Goal: Task Accomplishment & Management: Use online tool/utility

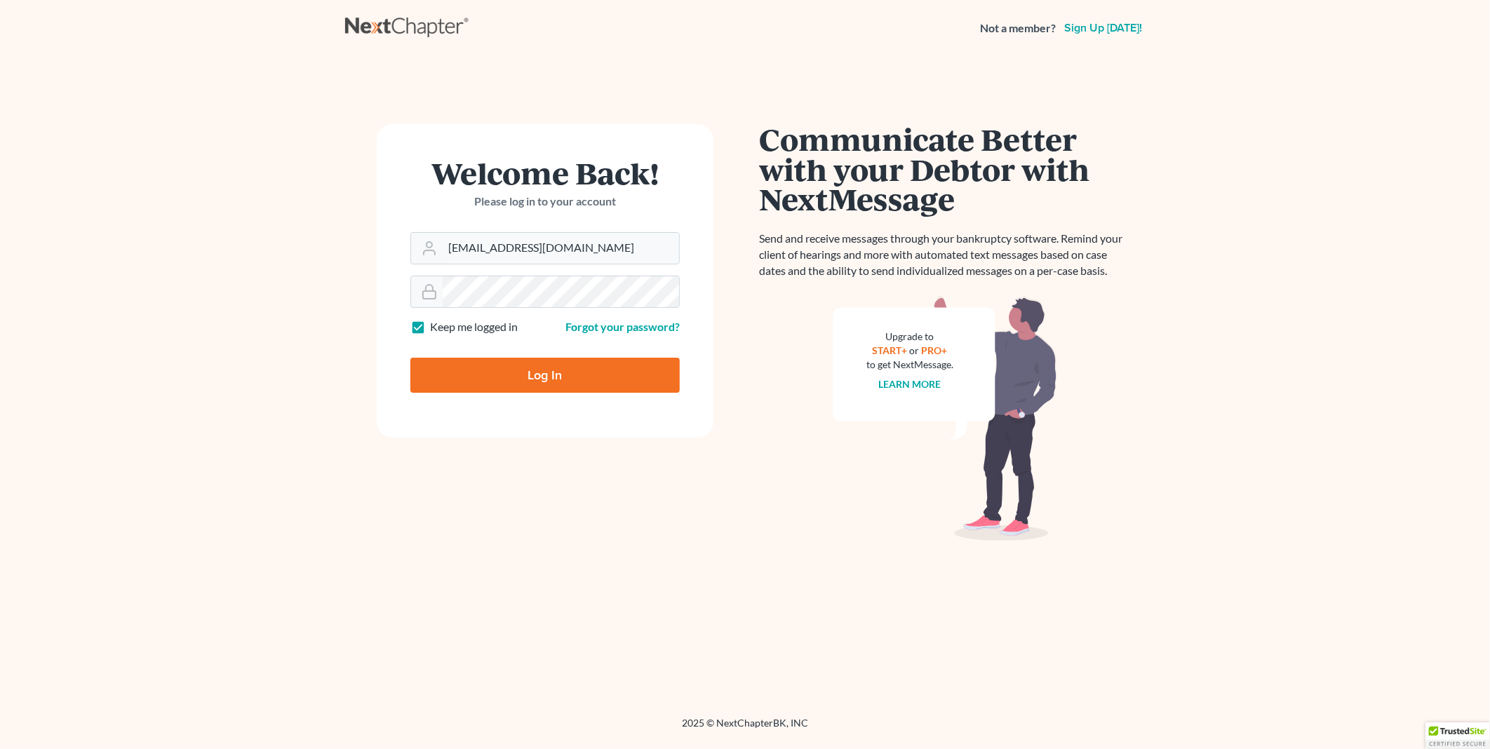
click at [544, 373] on input "Log In" at bounding box center [544, 375] width 269 height 35
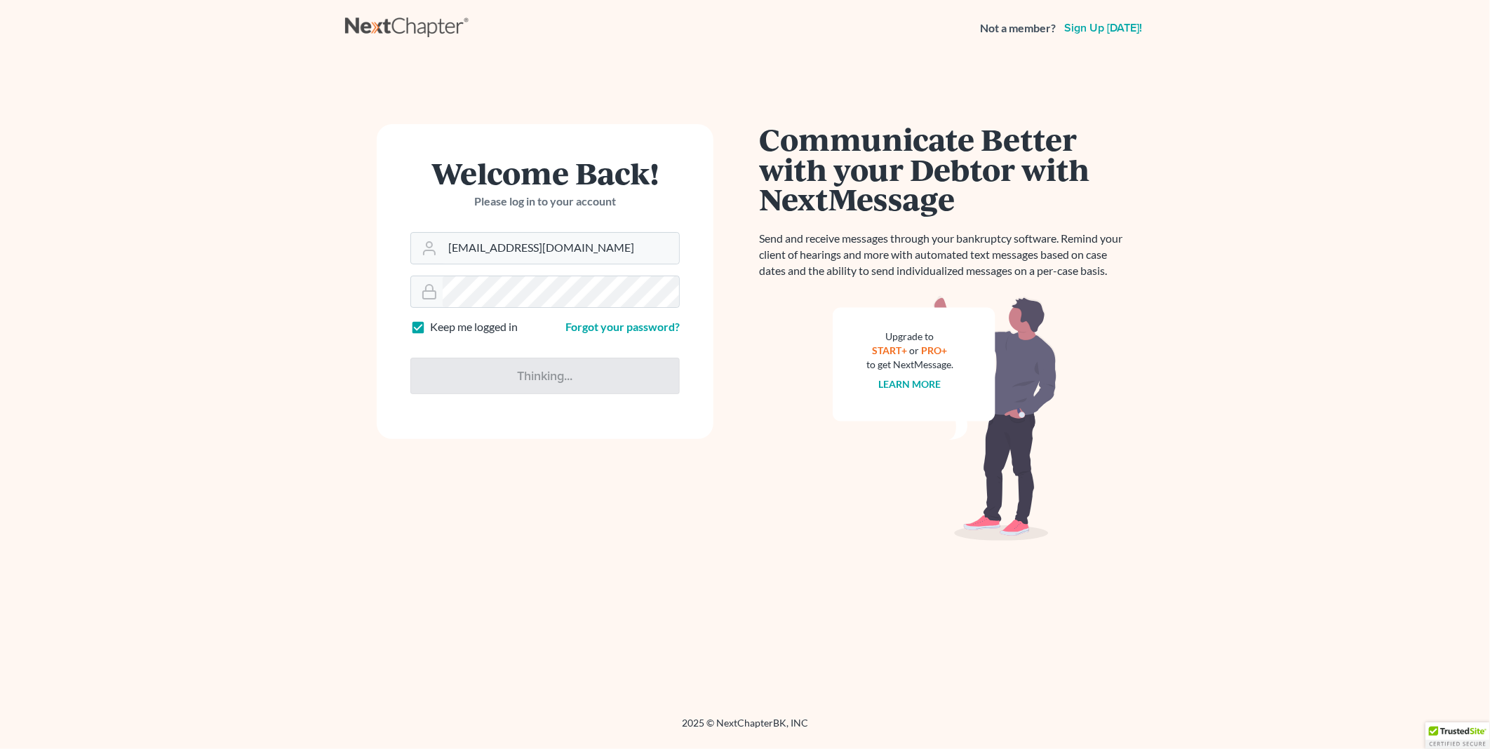
type input "Thinking..."
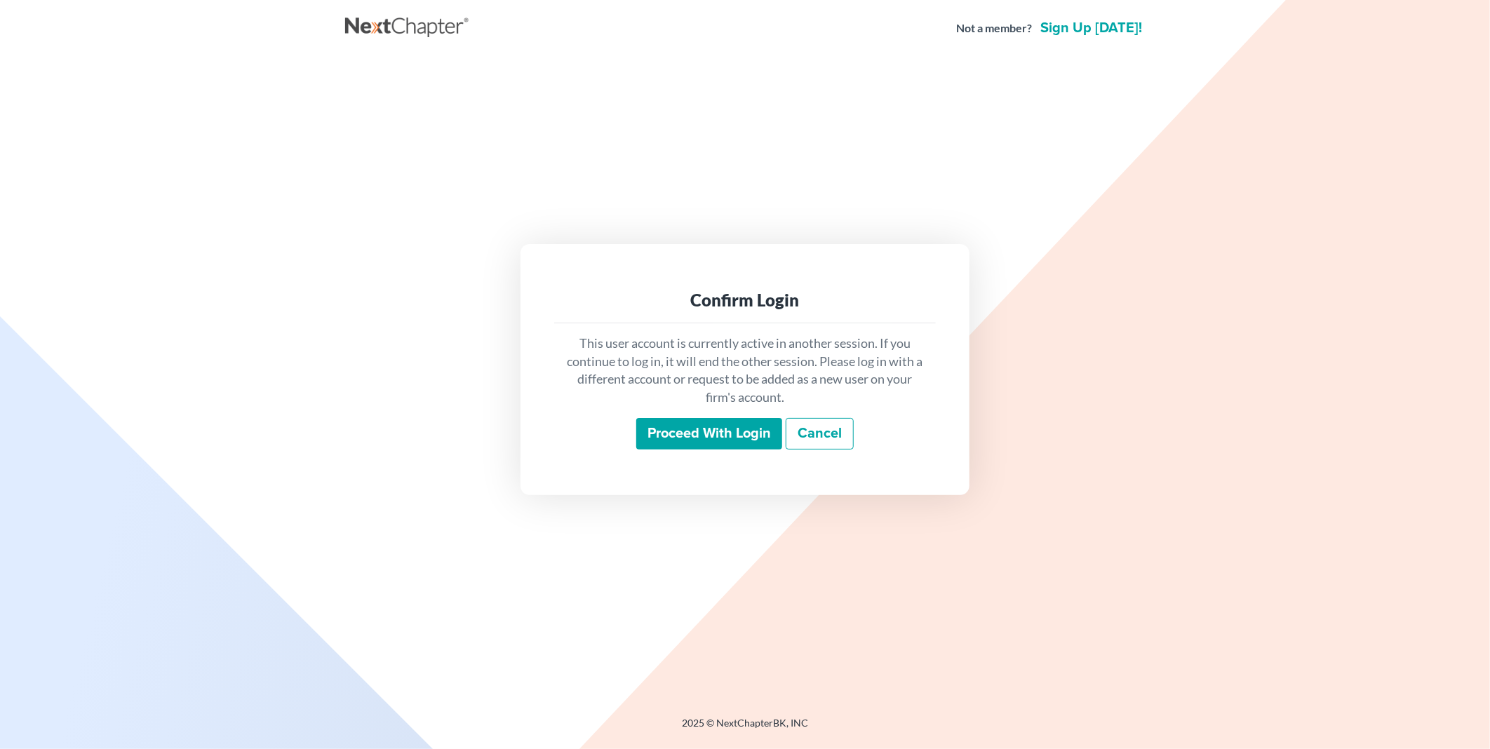
click at [693, 442] on input "Proceed with login" at bounding box center [709, 434] width 146 height 32
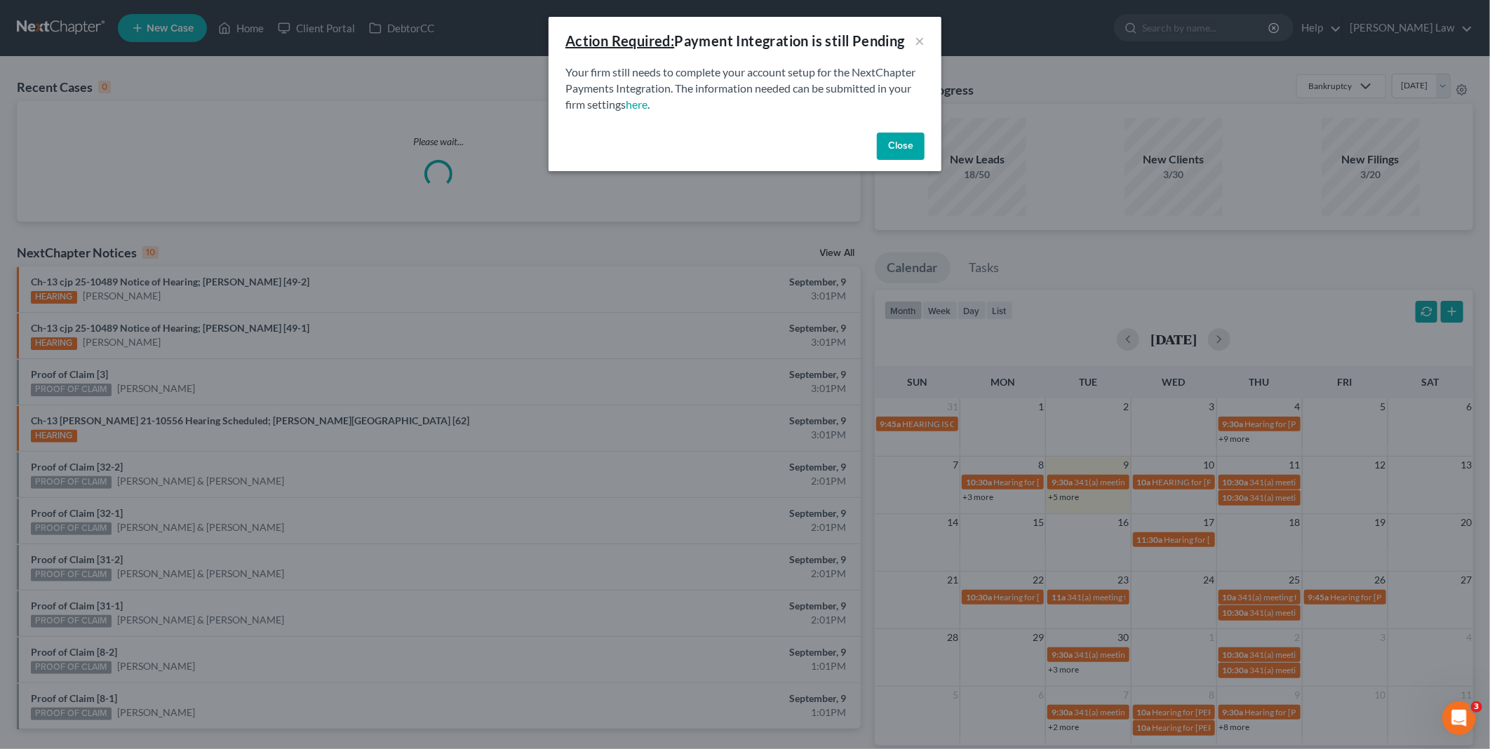
click at [896, 146] on button "Close" at bounding box center [901, 147] width 48 height 28
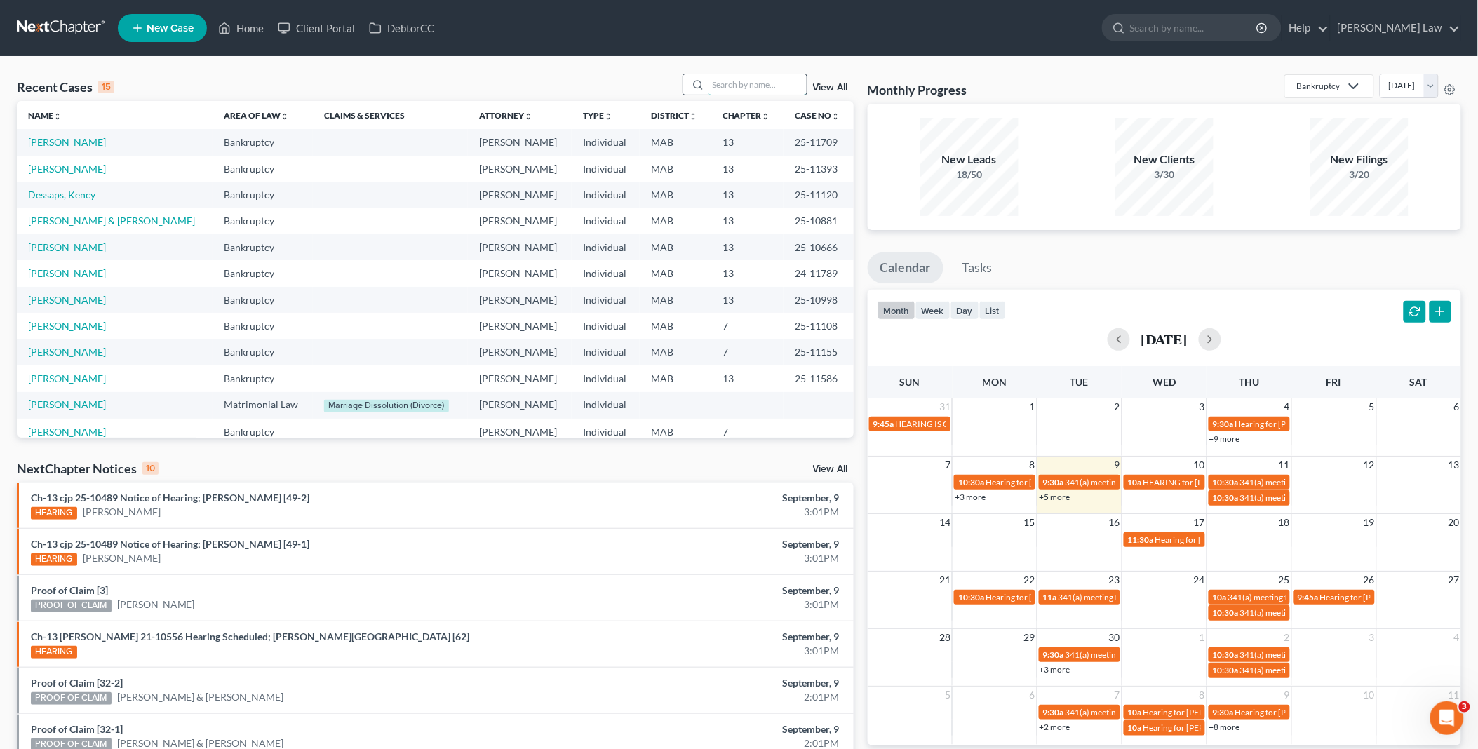
click at [737, 87] on input "search" at bounding box center [757, 84] width 98 height 20
type input "joshua"
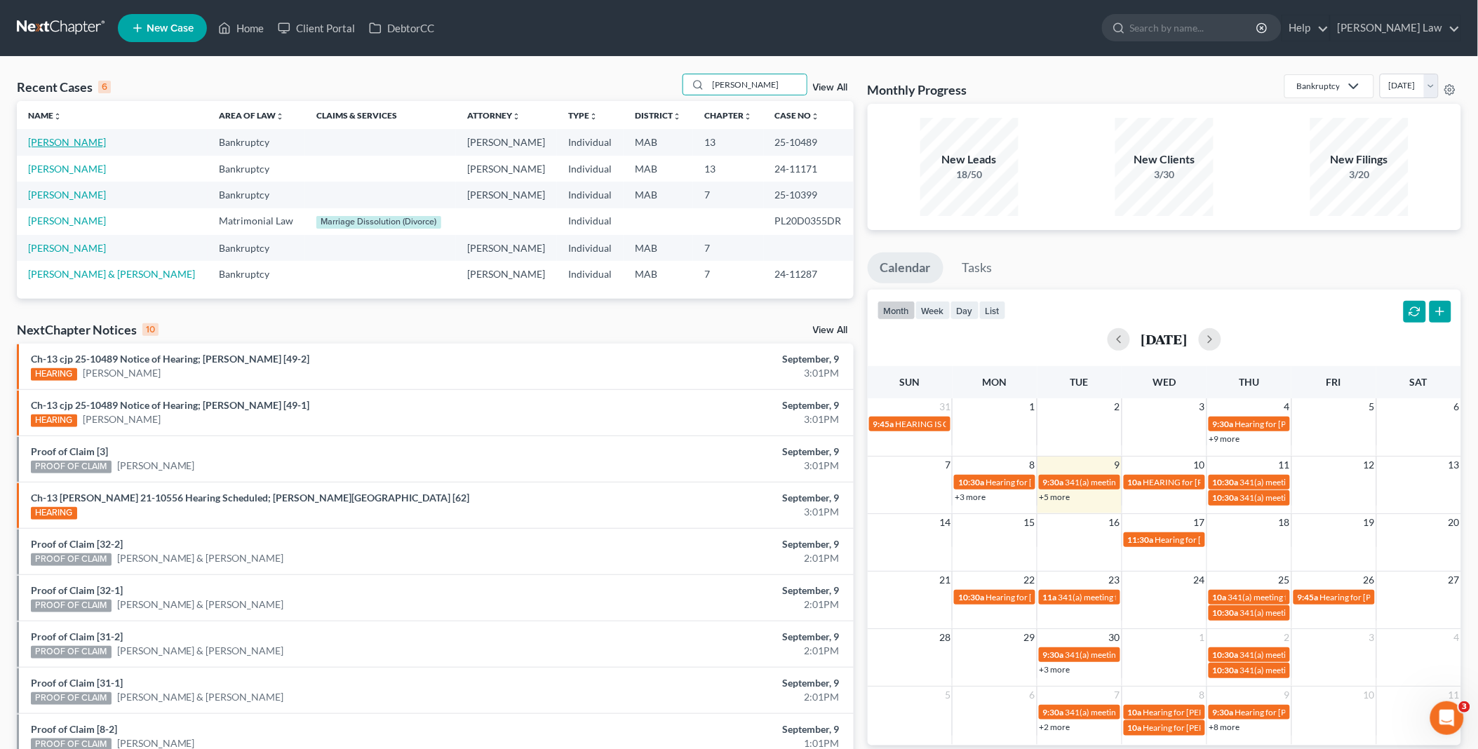
click at [69, 142] on link "Amoroso, Joshua" at bounding box center [67, 142] width 78 height 12
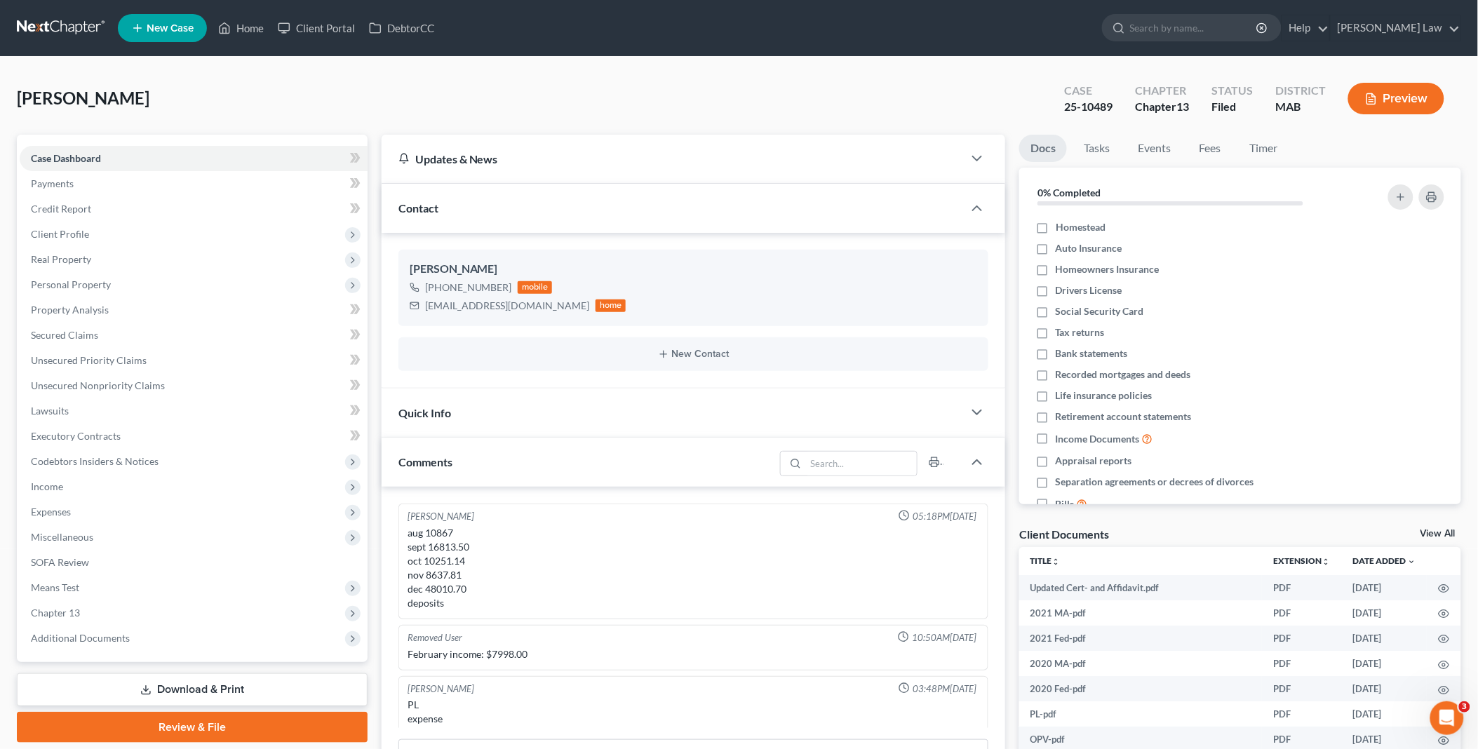
scroll to position [646, 0]
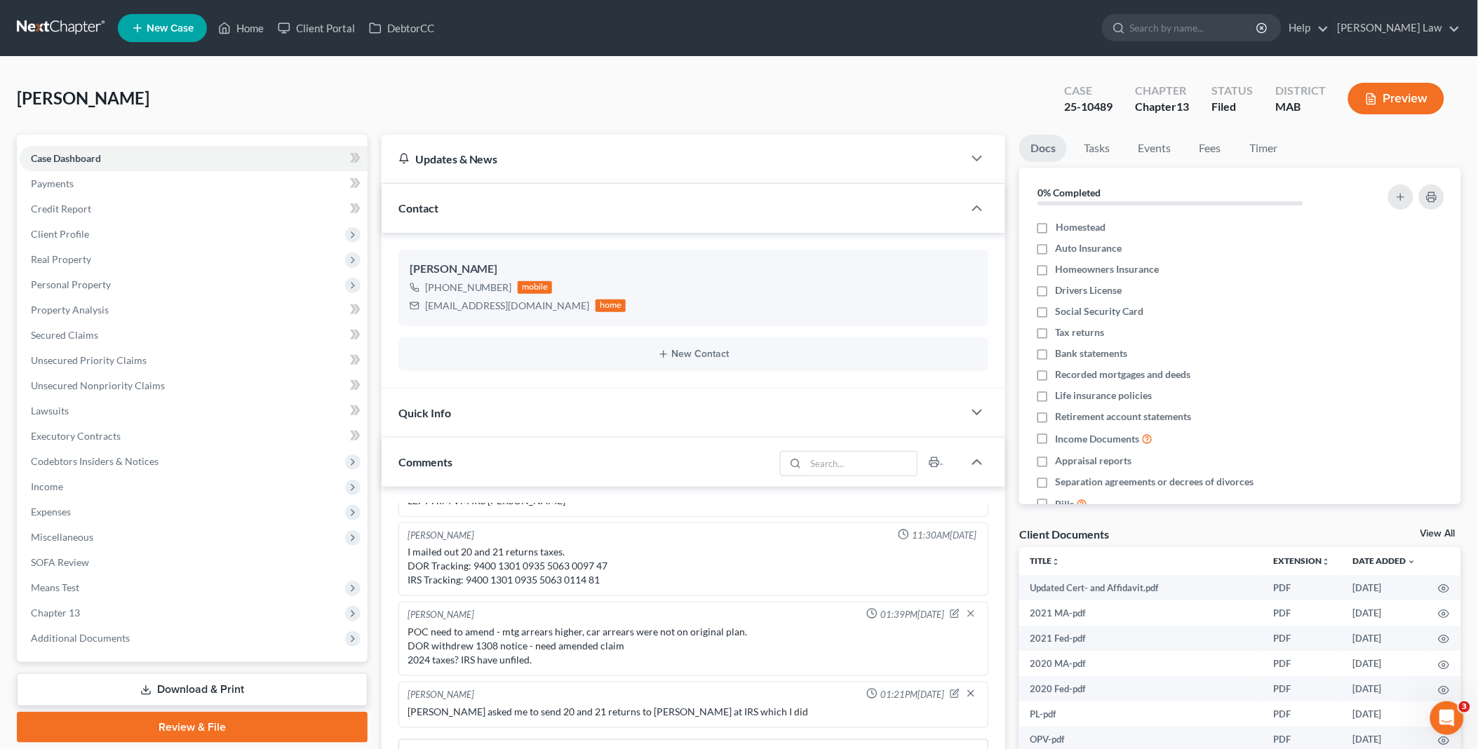
click at [1441, 532] on link "View All" at bounding box center [1437, 534] width 35 height 10
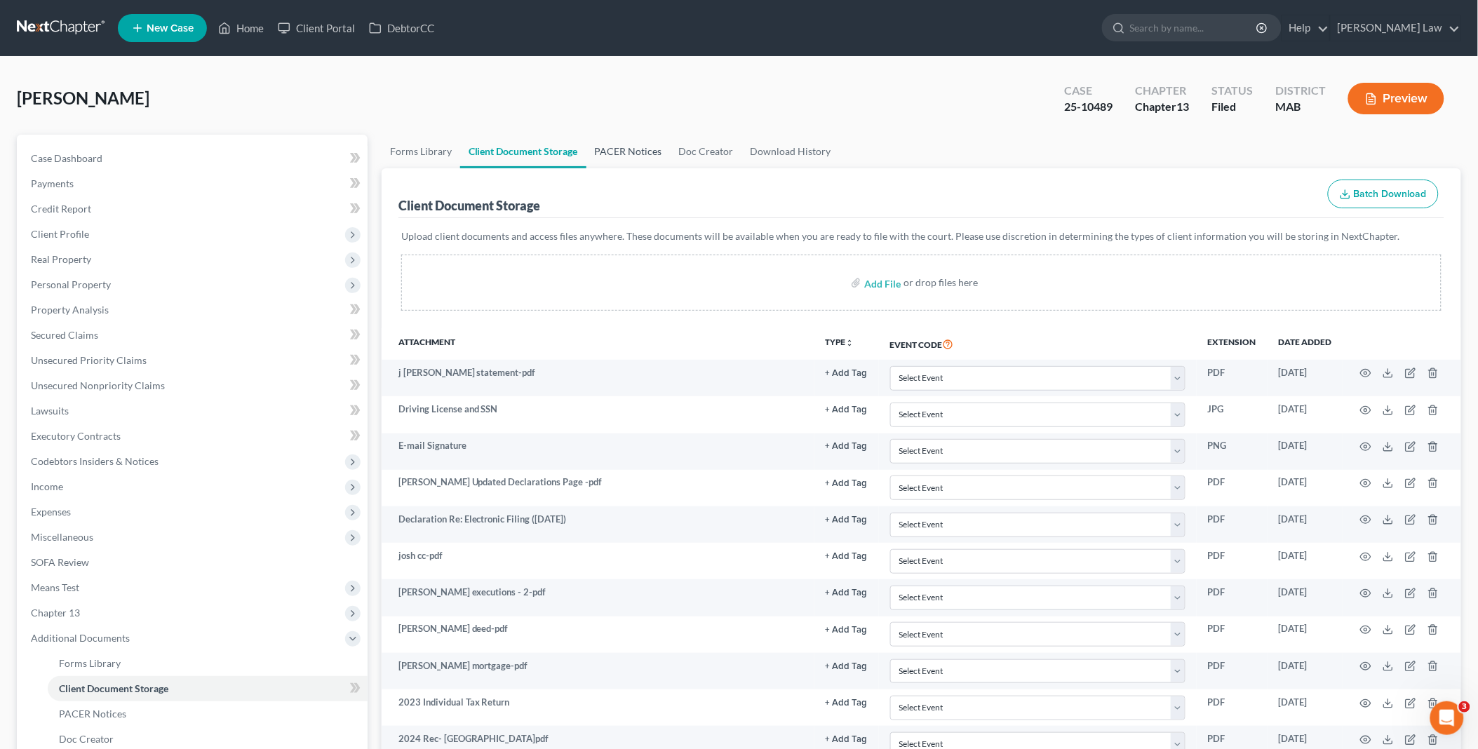
click at [613, 152] on link "PACER Notices" at bounding box center [628, 152] width 84 height 34
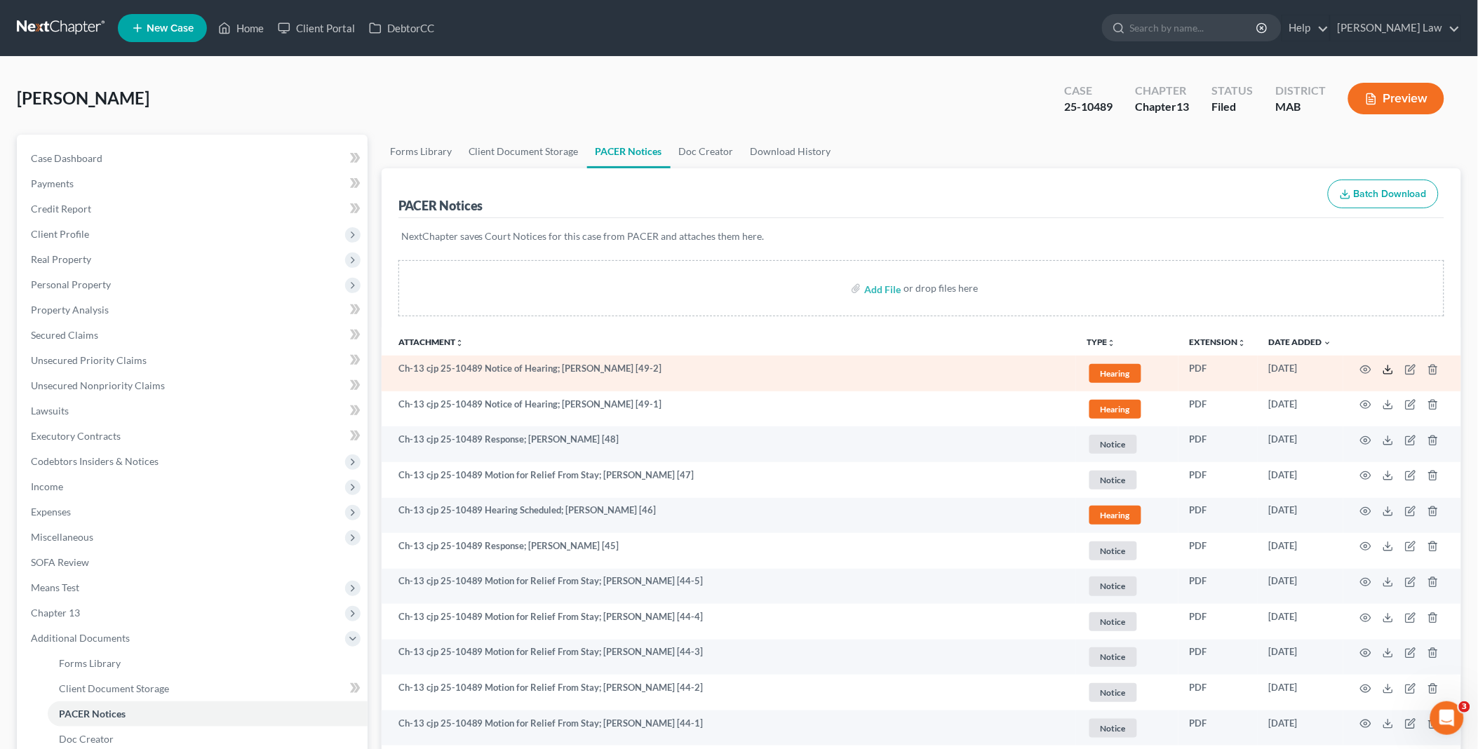
click at [1394, 368] on icon at bounding box center [1388, 369] width 11 height 11
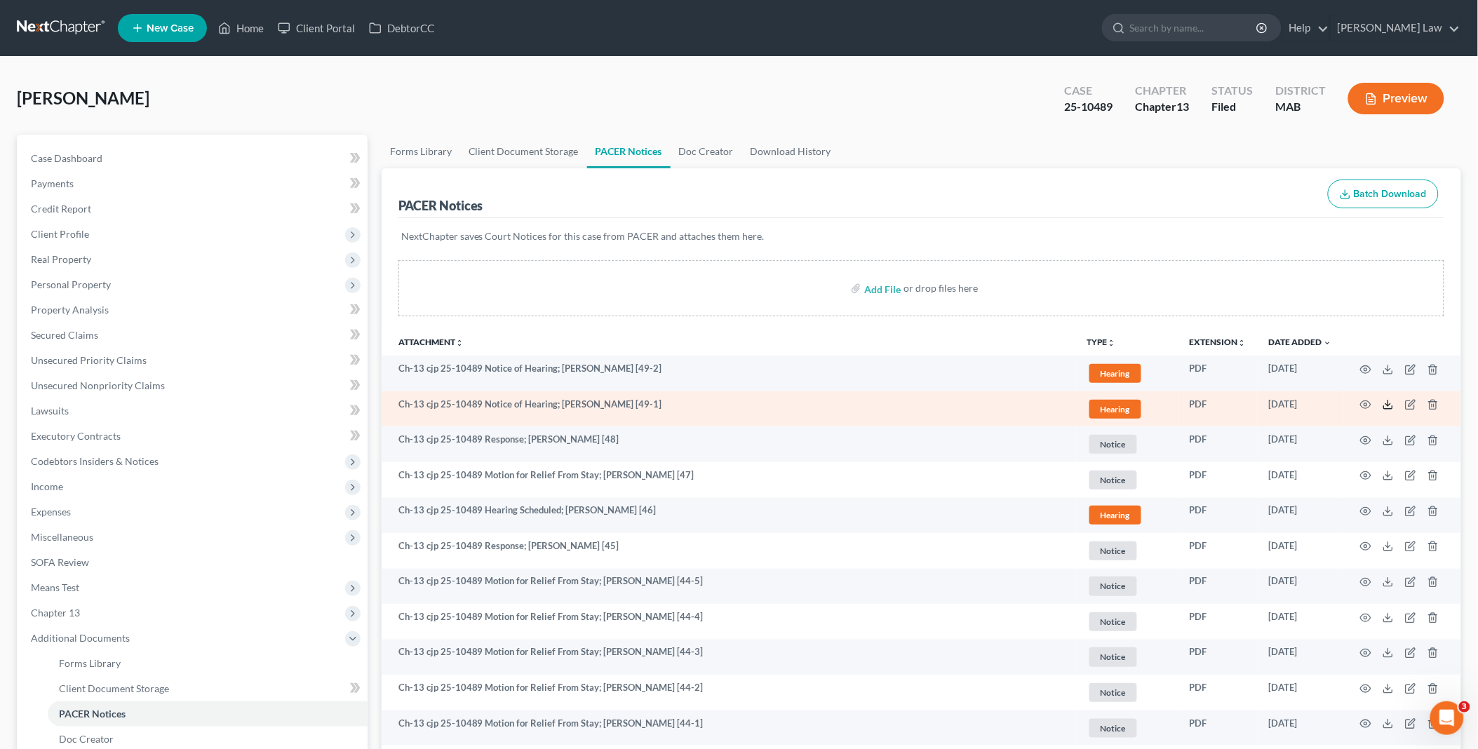
click at [1389, 408] on icon at bounding box center [1388, 404] width 11 height 11
